Goal: Information Seeking & Learning: Learn about a topic

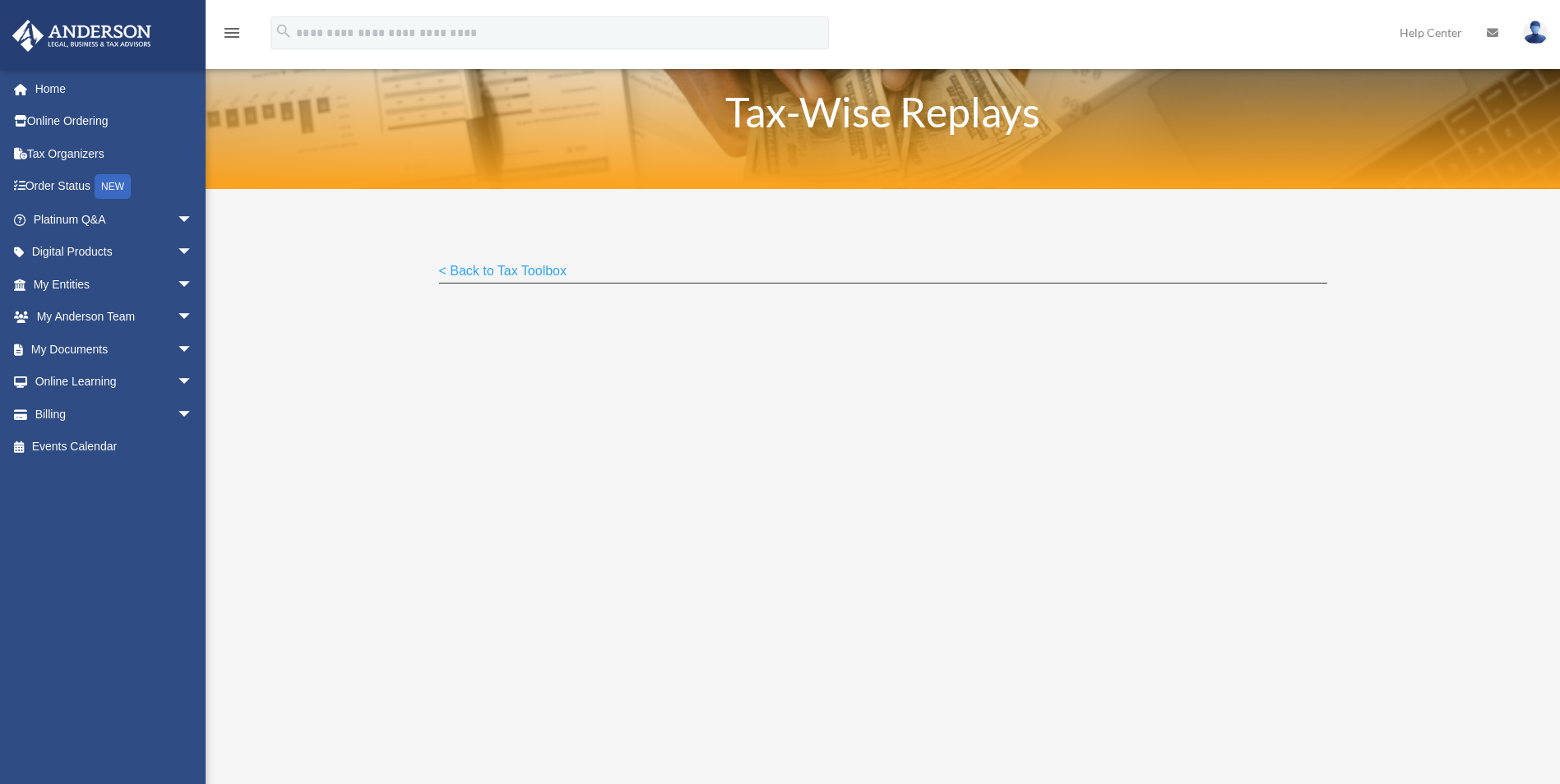
click at [535, 266] on link "< Back to Tax Toolbox" at bounding box center [503, 275] width 128 height 22
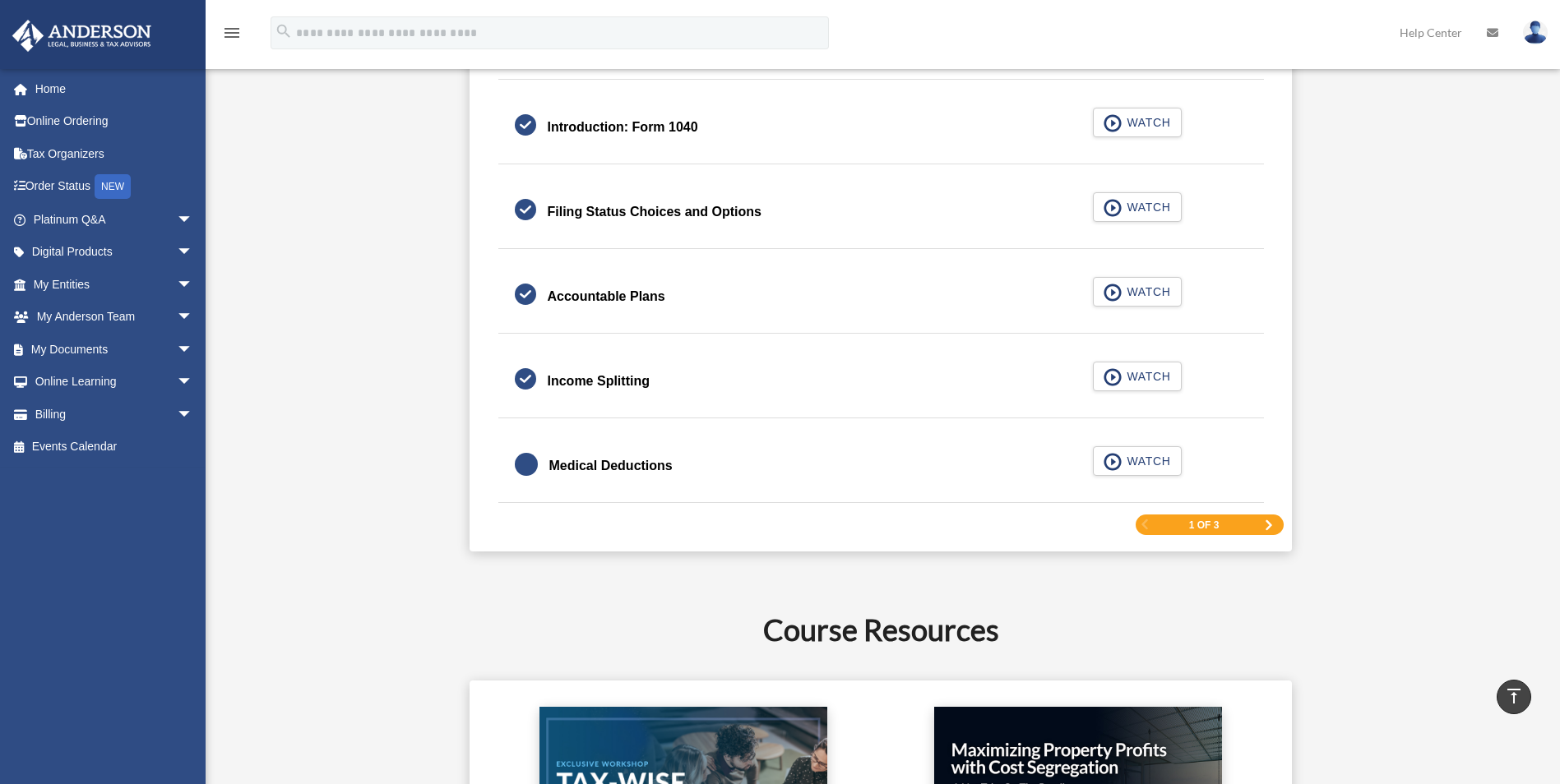
scroll to position [2383, 0]
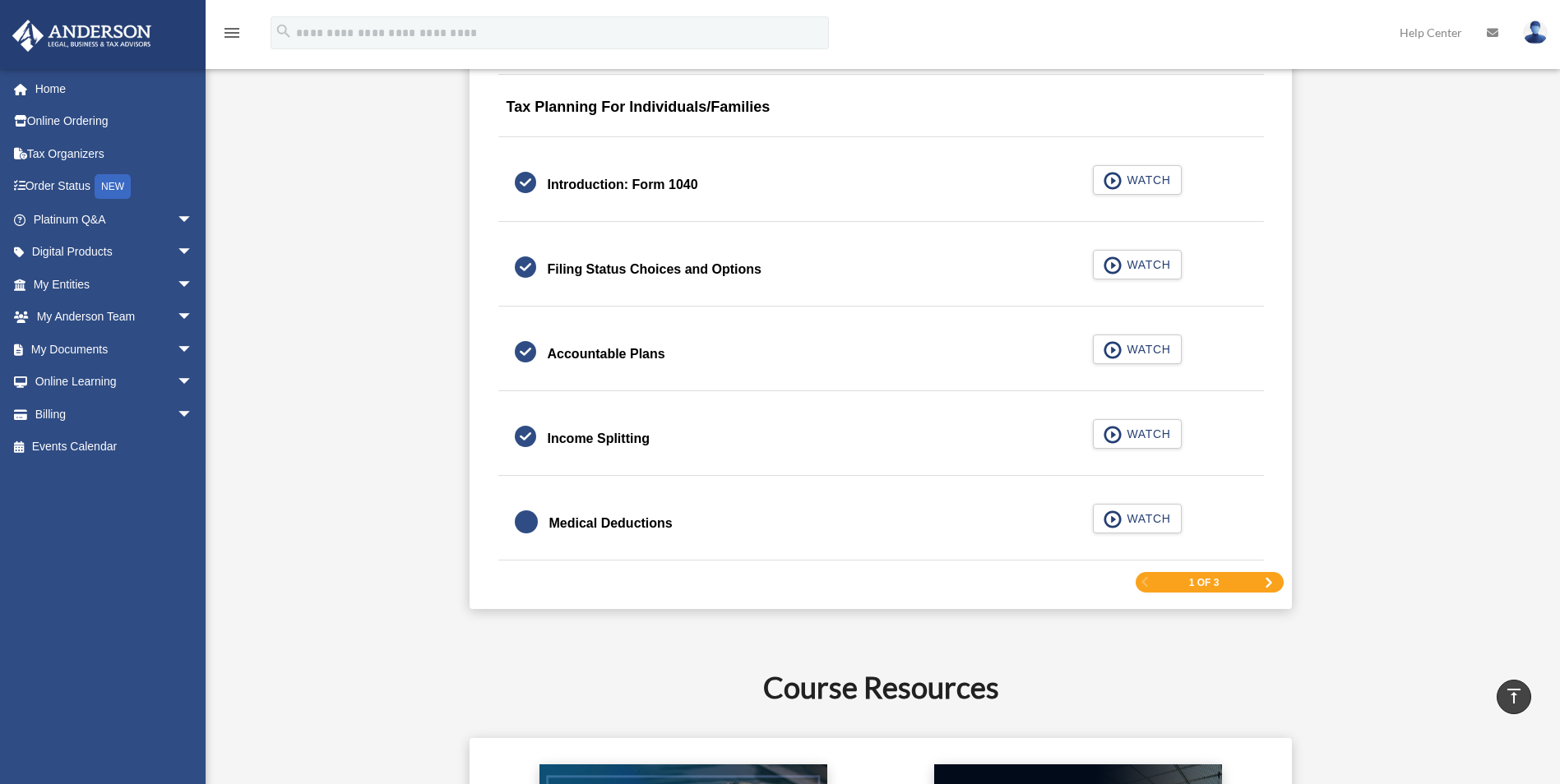
click at [1273, 583] on span "Next Page" at bounding box center [1269, 582] width 10 height 10
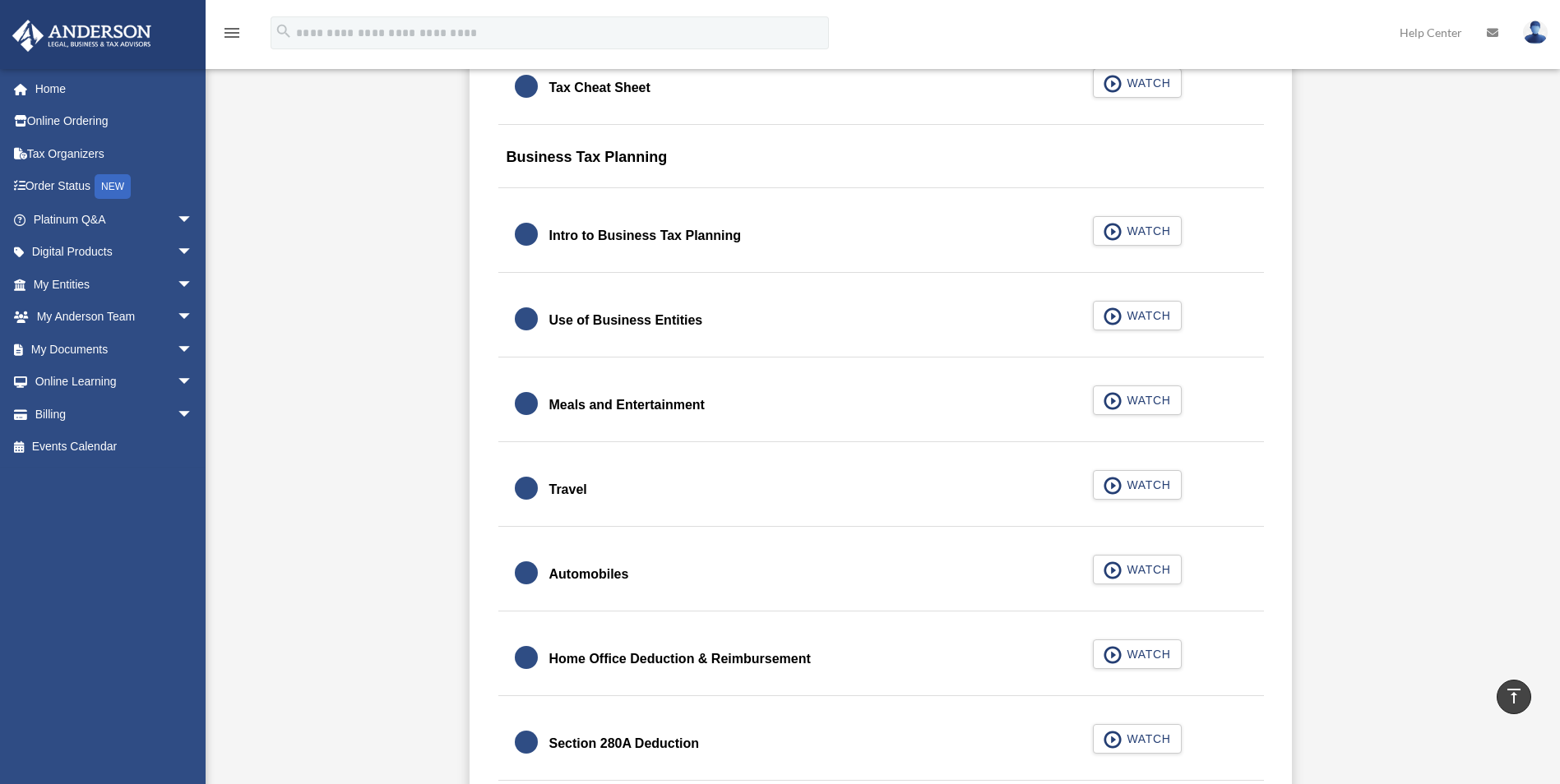
scroll to position [1451, 0]
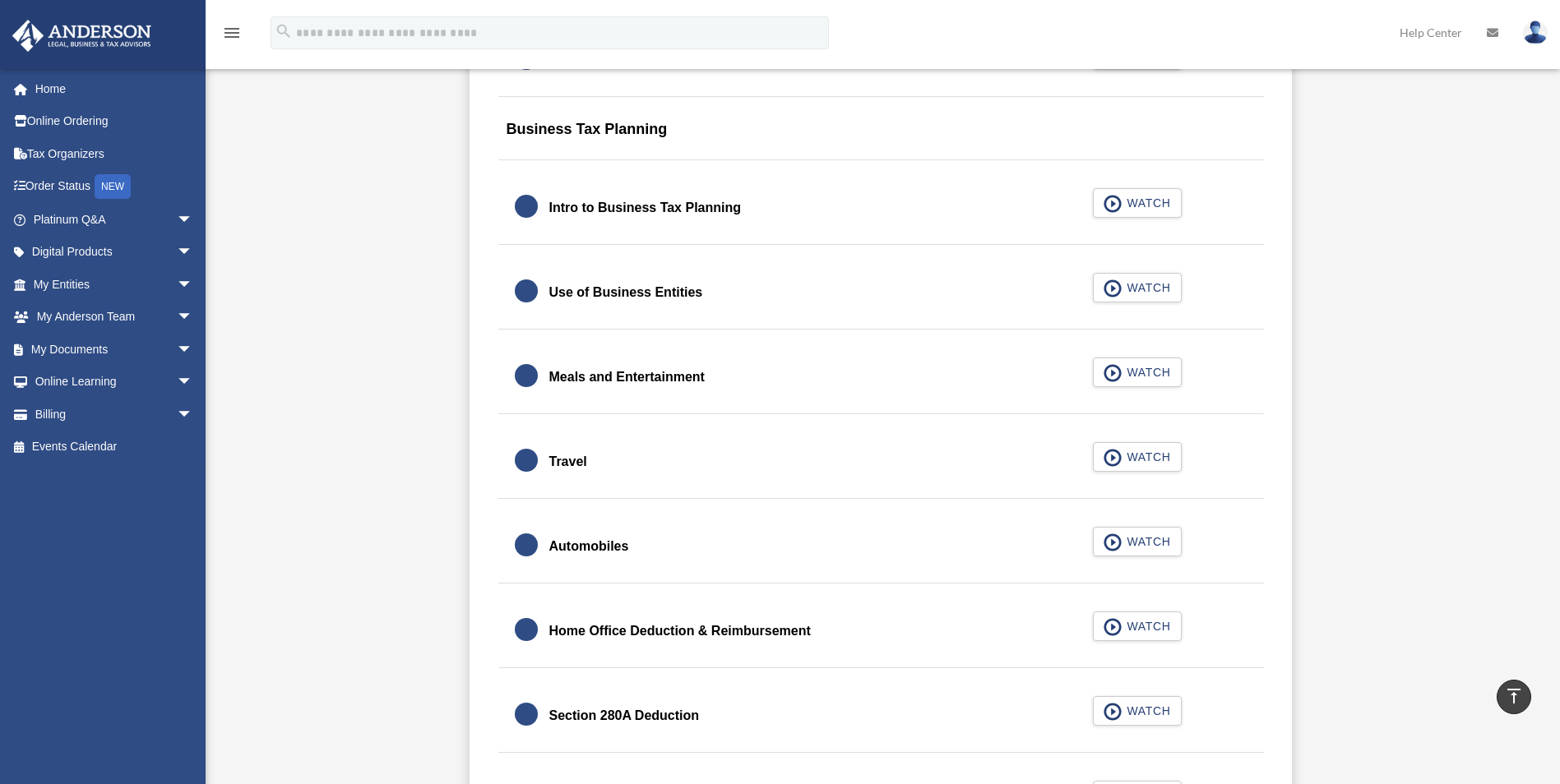
click at [642, 201] on div "Intro to Business Tax Planning" at bounding box center [646, 208] width 193 height 23
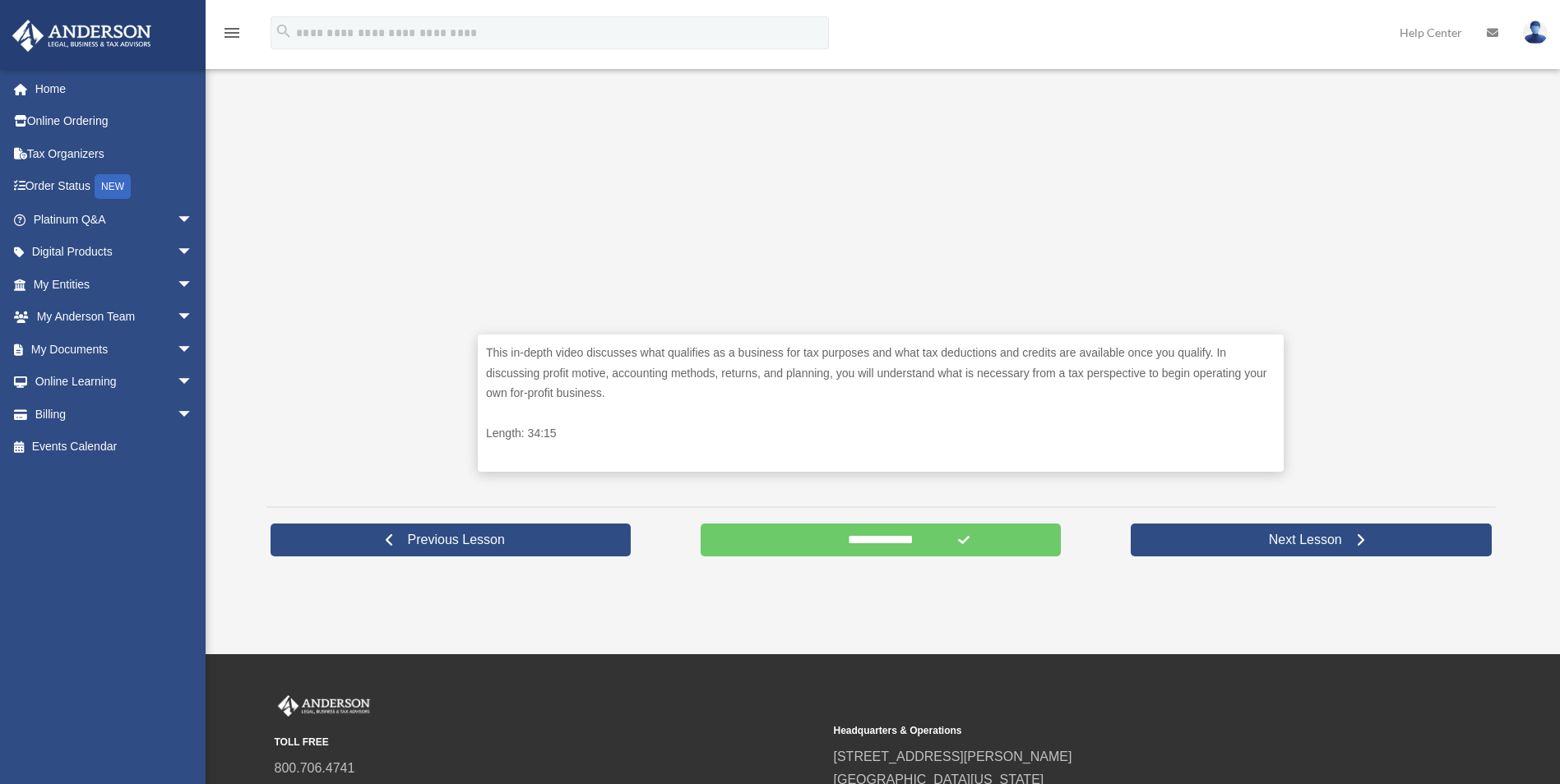
scroll to position [575, 0]
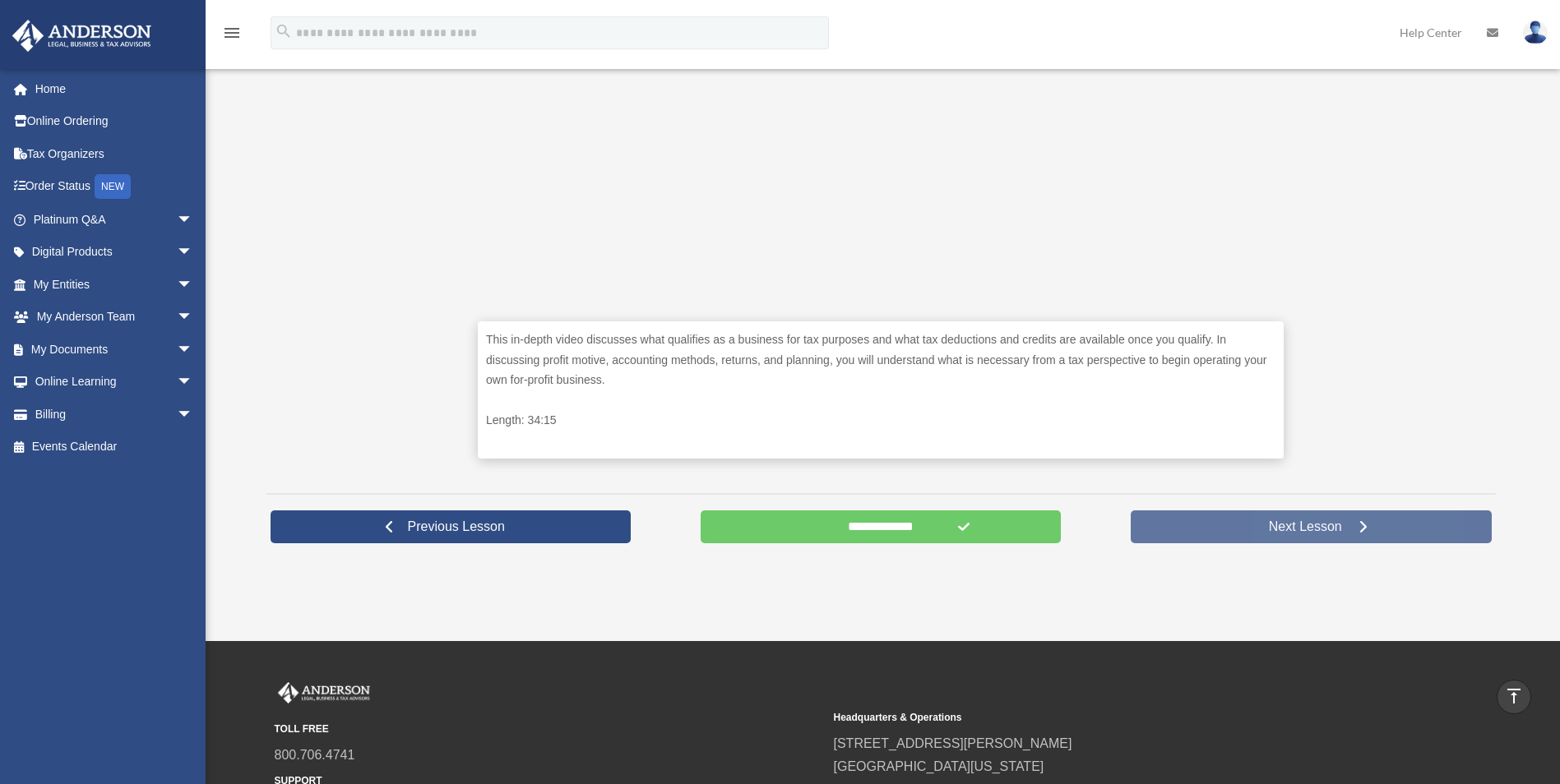
click at [1315, 536] on link "Next Lesson" at bounding box center [1310, 526] width 361 height 33
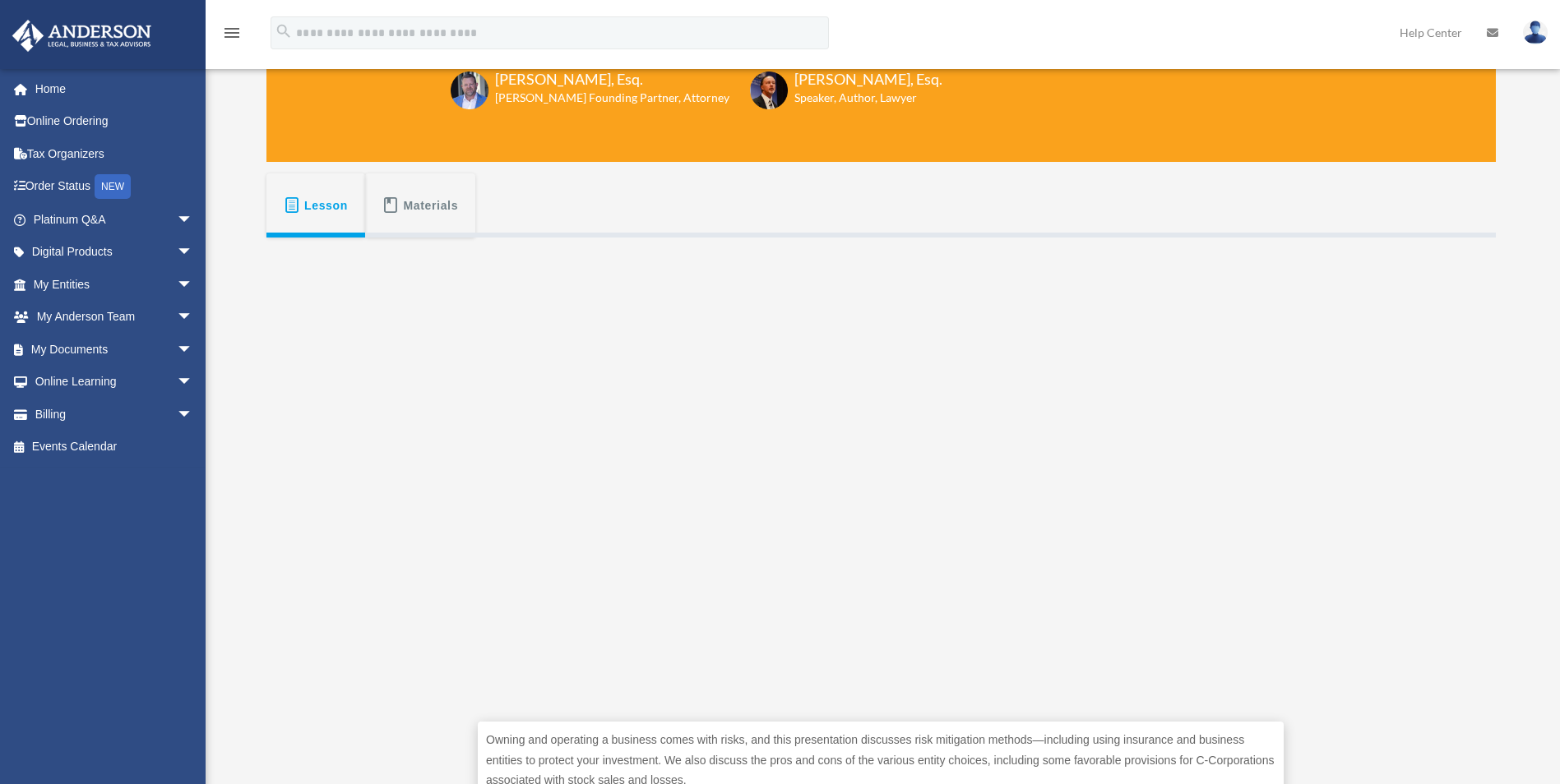
scroll to position [247, 0]
